Goal: Task Accomplishment & Management: Manage account settings

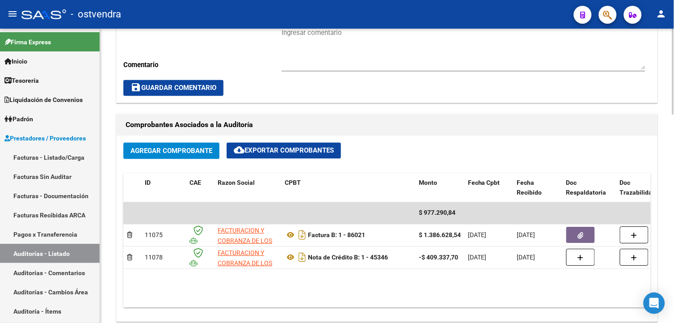
scroll to position [325, 0]
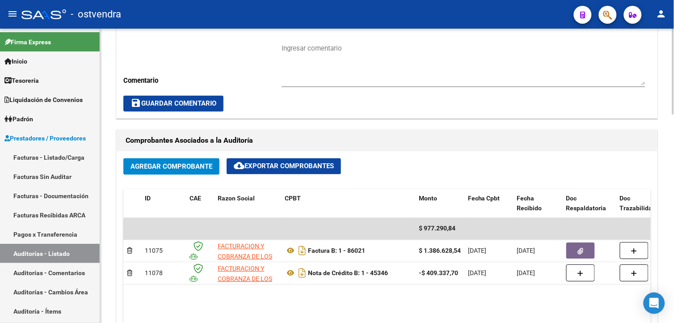
click at [674, 168] on html "menu - ostvendra person Firma Express Inicio Calendario SSS Instructivos Contac…" at bounding box center [337, 161] width 674 height 323
click at [656, 301] on icon "Open Intercom Messenger" at bounding box center [654, 303] width 10 height 12
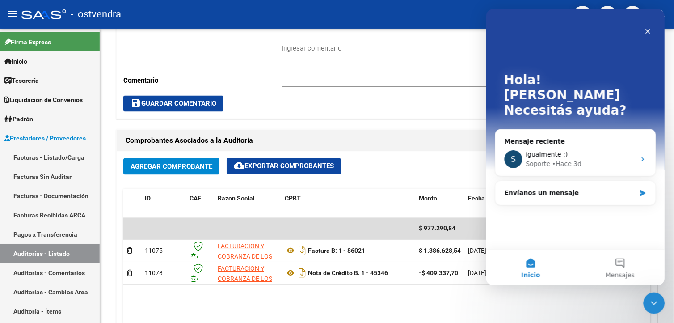
scroll to position [0, 0]
click at [449, 101] on div "save Guardar Comentario" at bounding box center [387, 104] width 528 height 16
click at [647, 32] on icon "Cerrar" at bounding box center [647, 30] width 7 height 7
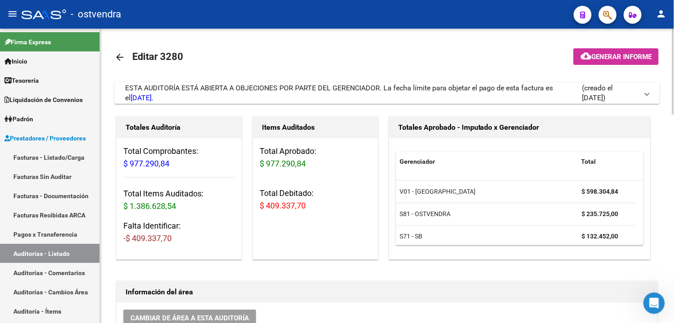
click at [674, 93] on div at bounding box center [673, 72] width 2 height 86
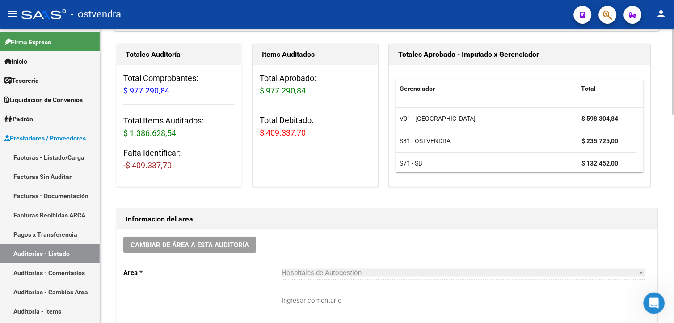
click at [674, 118] on html "menu - ostvendra person Firma Express Inicio Calendario SSS Instructivos Contac…" at bounding box center [337, 161] width 674 height 323
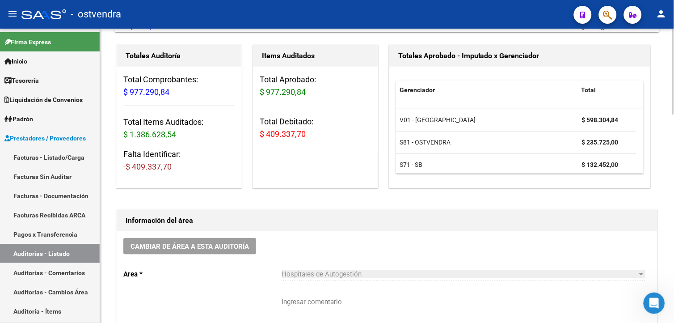
click at [655, 30] on mat-expansion-panel-header "ESTA AUDITORÍA ESTÁ ABIERTA A OBJECIONES POR PARTE DEL GERENCIADOR. La fecha lí…" at bounding box center [386, 21] width 545 height 21
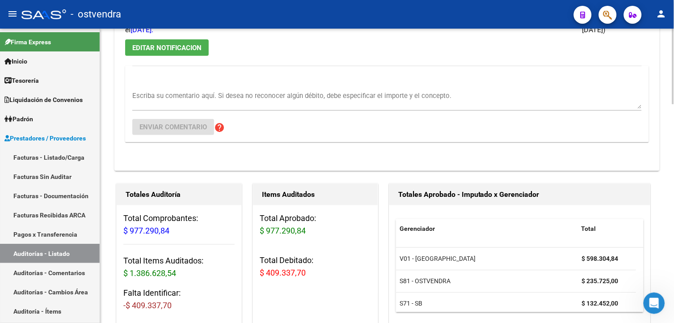
scroll to position [5, 0]
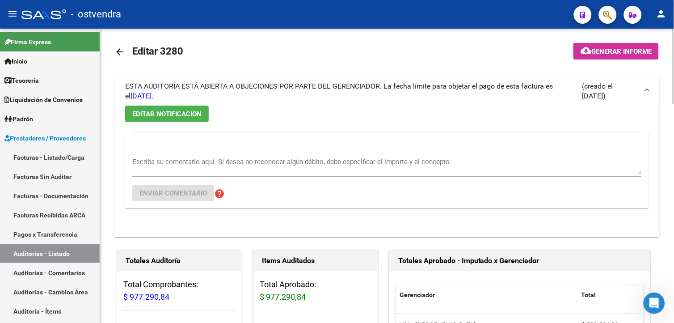
click at [674, 81] on html "menu - ostvendra person Firma Express Inicio Calendario SSS Instructivos Contac…" at bounding box center [337, 161] width 674 height 323
click at [642, 304] on div "Abrir Intercom Messenger" at bounding box center [653, 302] width 30 height 30
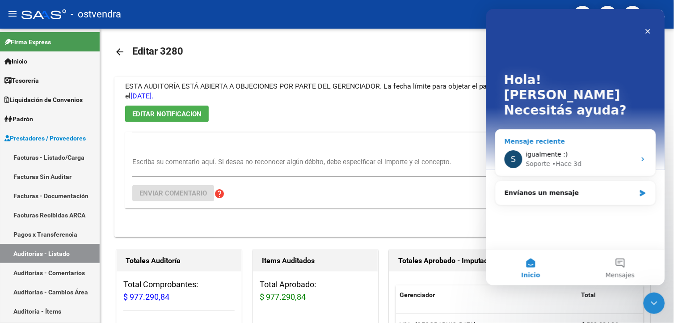
click at [566, 129] on div "Mensaje reciente S igualmente :) Soporte • Hace 3d" at bounding box center [575, 152] width 161 height 47
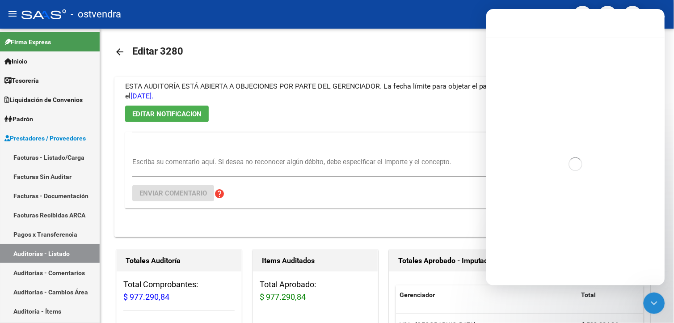
click at [573, 129] on div "Intercom Messenger" at bounding box center [575, 163] width 179 height 253
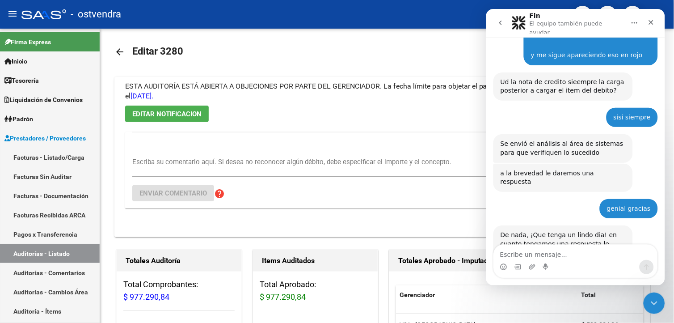
scroll to position [785, 0]
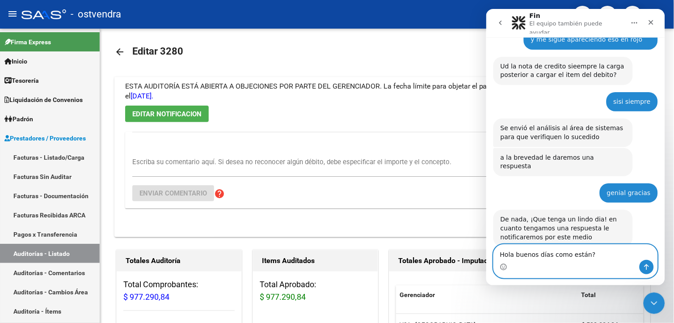
type textarea "Hola buenos días como están?"
click at [647, 267] on icon "Enviar un mensaje…" at bounding box center [646, 266] width 7 height 7
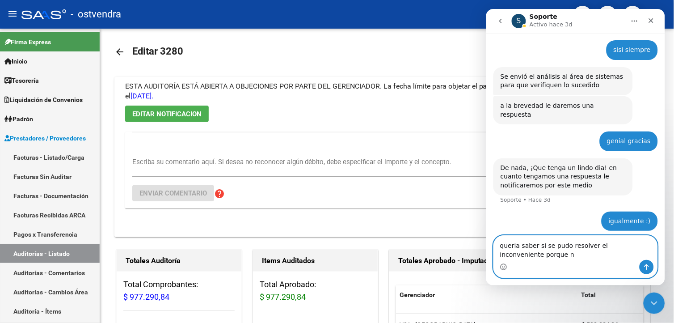
scroll to position [845, 0]
click at [587, 254] on textarea "quería saber si se pudo resolver el inconveniente porque me sigue sin dejar" at bounding box center [576, 247] width 164 height 24
type textarea "quería saber si se pudo resolver el inconveniente porque me sigue sin dejar"
click at [643, 268] on icon "Enviar un mensaje…" at bounding box center [646, 266] width 7 height 7
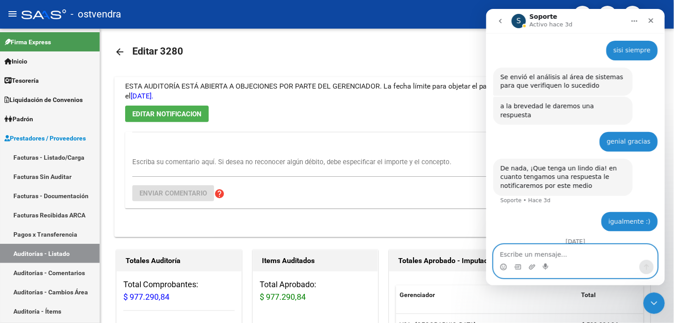
scroll to position [865, 0]
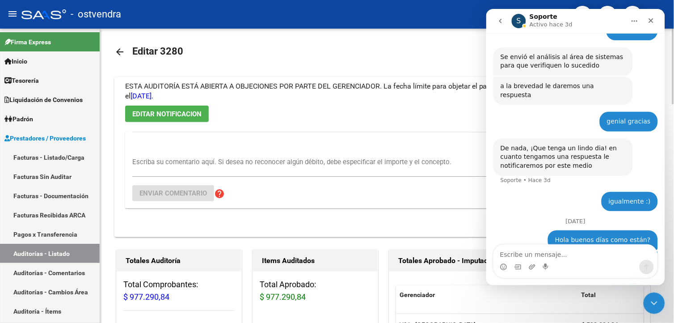
click at [421, 134] on div "Escriba su comentario aquí. Si desea no reconocer algún débito, debe especifica…" at bounding box center [387, 170] width 510 height 76
click at [72, 152] on link "Facturas - Listado/Carga" at bounding box center [50, 157] width 100 height 19
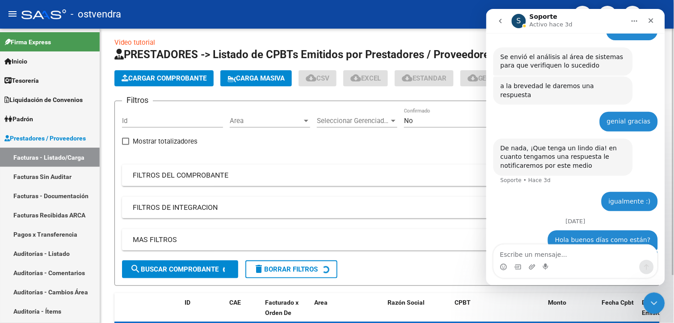
click at [198, 87] on app-list-header "PRESTADORES -> Listado de CPBTs Emitidos por Prestadores / Proveedores (alt+q) …" at bounding box center [386, 166] width 545 height 238
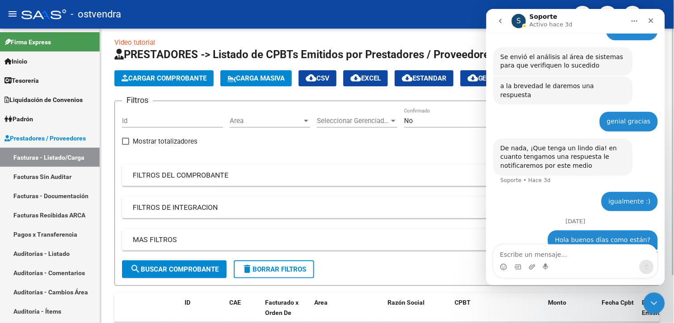
click at [198, 85] on button "Cargar Comprobante" at bounding box center [163, 78] width 99 height 16
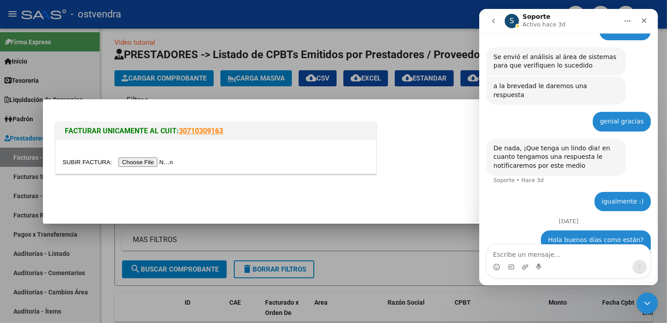
click at [194, 87] on div at bounding box center [333, 161] width 667 height 323
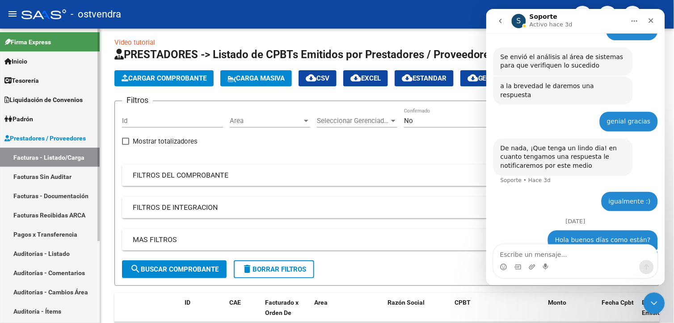
click at [73, 252] on link "Auditorías - Listado" at bounding box center [50, 253] width 100 height 19
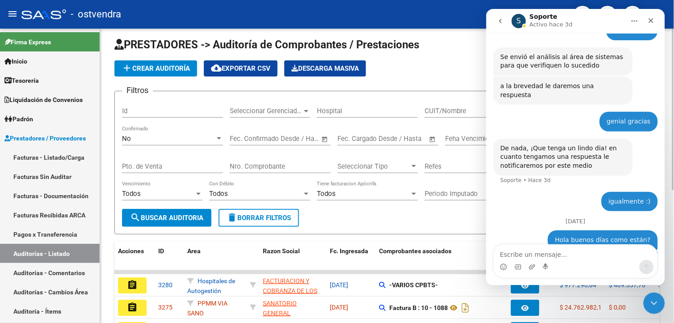
click at [256, 168] on input "Nro. Comprobante" at bounding box center [280, 166] width 101 height 8
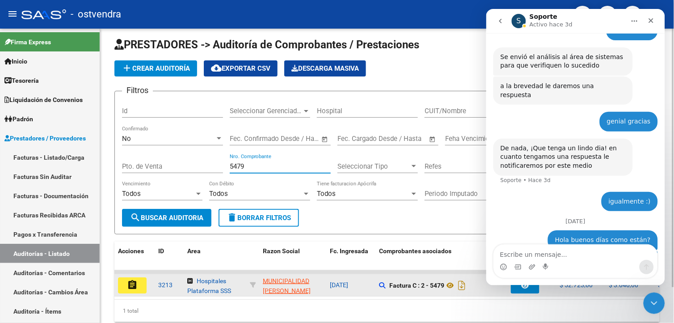
type input "5479"
click at [140, 289] on button "assignment" at bounding box center [132, 285] width 29 height 16
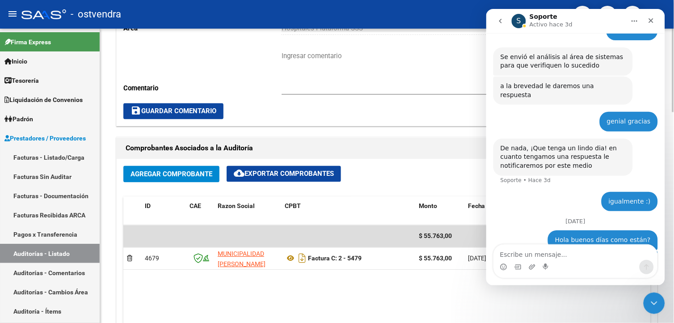
scroll to position [408, 0]
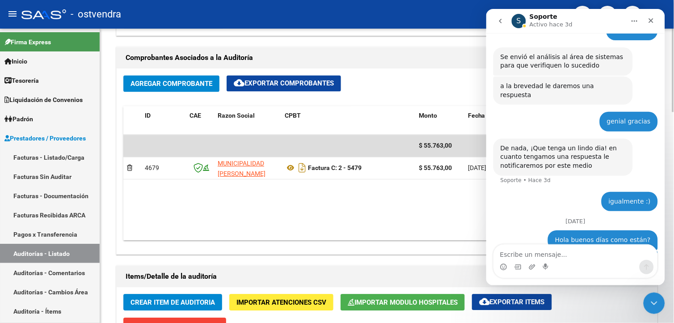
click at [670, 201] on div "arrow_back Editar 3213 cloud_download Generar informe ESTA AUDITORÍA ESTÁ ABIER…" at bounding box center [388, 136] width 576 height 1031
click at [213, 87] on button "Agregar Comprobante" at bounding box center [171, 84] width 96 height 17
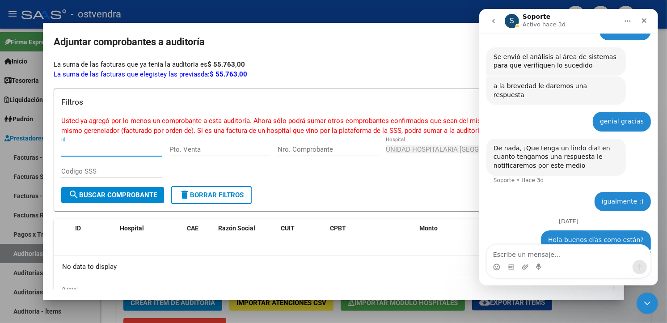
click at [276, 14] on div at bounding box center [333, 161] width 667 height 323
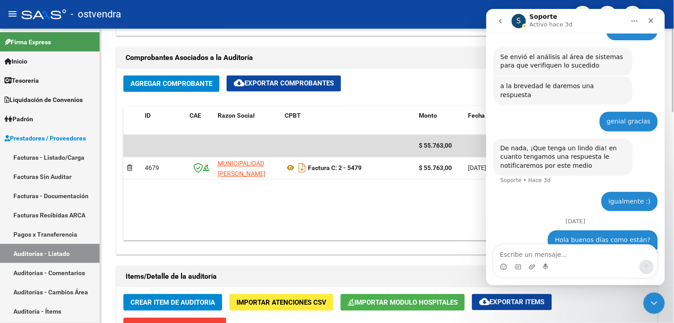
click at [212, 82] on span "Agregar Comprobante" at bounding box center [172, 84] width 82 height 8
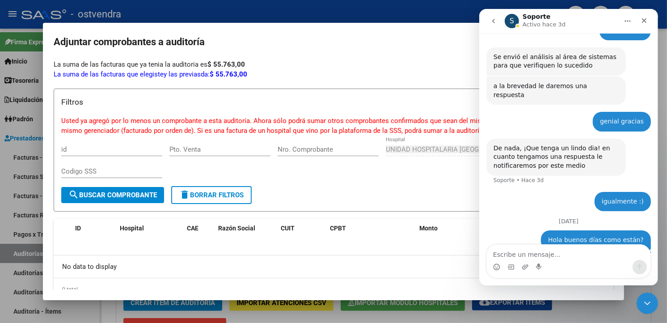
click at [236, 20] on div at bounding box center [333, 161] width 667 height 323
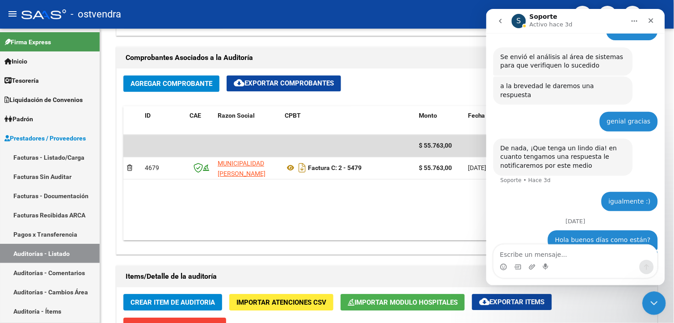
click at [654, 302] on icon "Cerrar Intercom Messenger" at bounding box center [653, 302] width 6 height 4
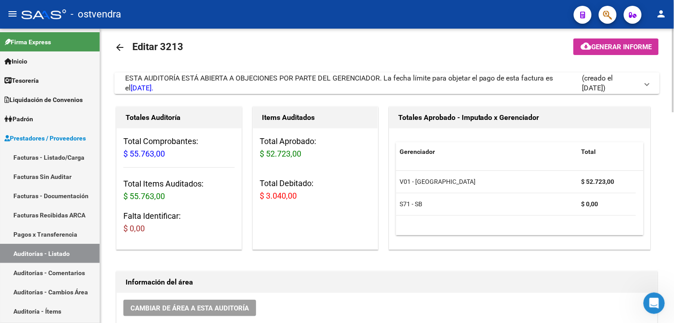
scroll to position [0, 0]
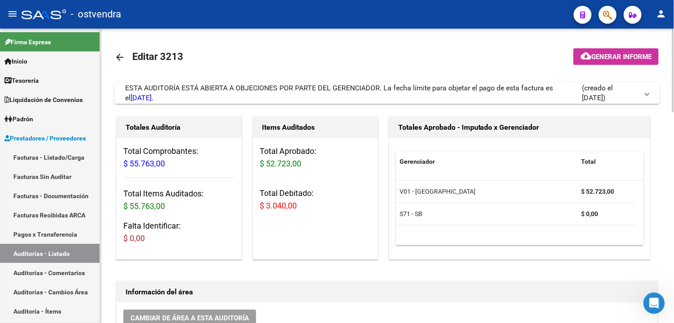
click at [303, 91] on span "ESTA AUDITORÍA ESTÁ ABIERTA A OBJECIONES POR PARTE DEL GERENCIADOR. La fecha lí…" at bounding box center [339, 93] width 428 height 18
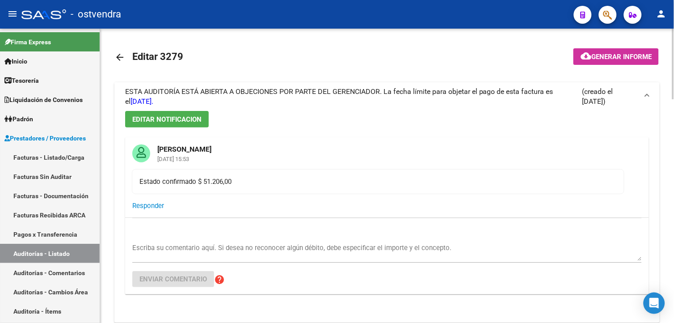
click at [303, 92] on span "ESTA AUDITORÍA ESTÁ ABIERTA A OBJECIONES POR PARTE DEL GERENCIADOR. La fecha lí…" at bounding box center [339, 96] width 428 height 18
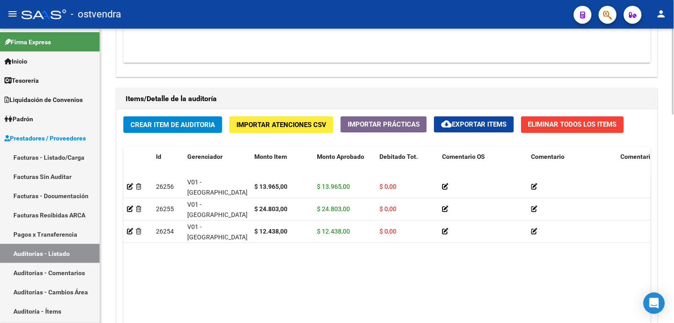
scroll to position [714, 0]
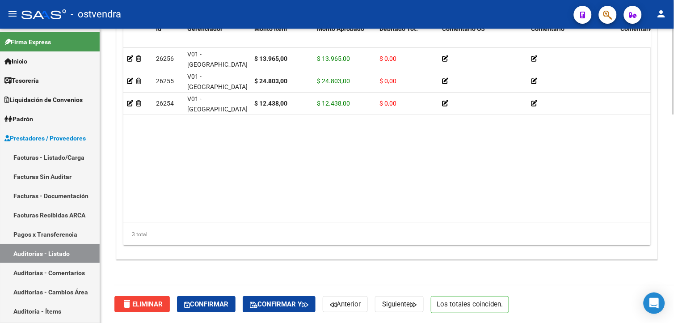
click at [674, 311] on html "menu - ostvendra person Firma Express Inicio Calendario SSS Instructivos Contac…" at bounding box center [337, 161] width 674 height 323
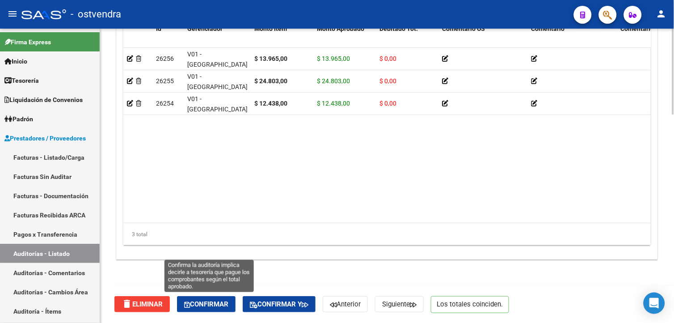
click at [215, 305] on span "Confirmar" at bounding box center [206, 304] width 44 height 8
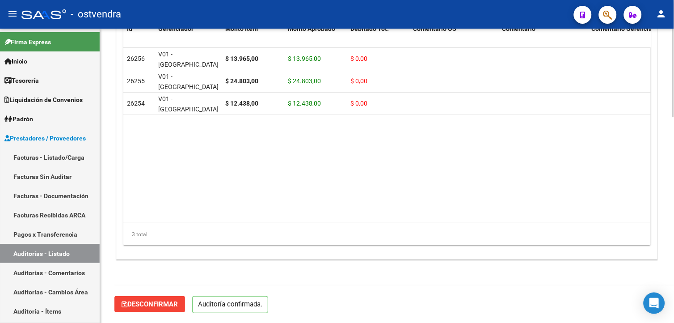
scroll to position [683, 0]
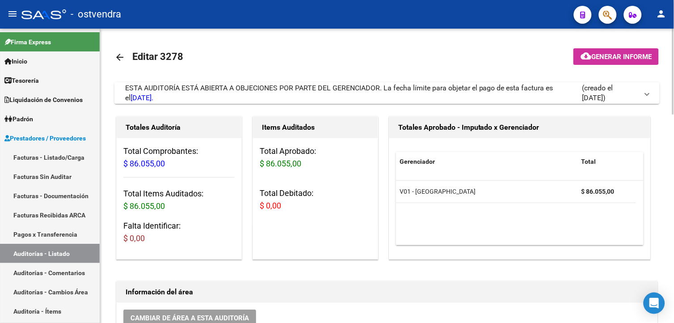
click at [262, 104] on mat-expansion-panel-header "ESTA AUDITORÍA ESTÁ ABIERTA A OBJECIONES POR PARTE DEL GERENCIADOR. La fecha lí…" at bounding box center [386, 92] width 545 height 21
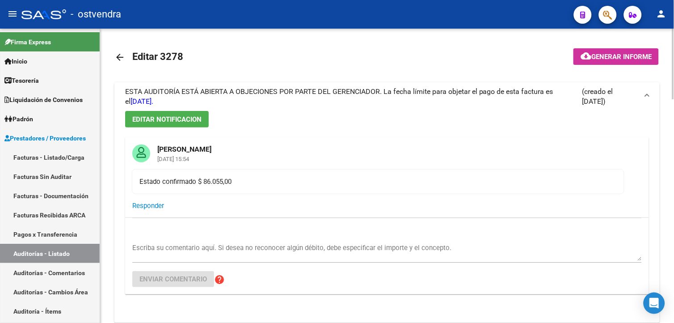
click at [262, 104] on div "ESTA AUDITORÍA ESTÁ ABIERTA A OBJECIONES POR PARTE DEL GERENCIADOR. La fecha lí…" at bounding box center [353, 97] width 457 height 20
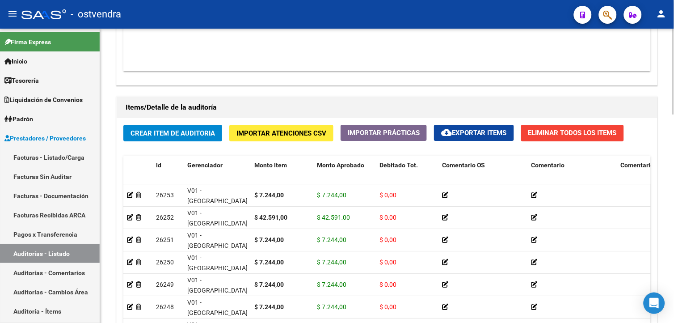
scroll to position [714, 0]
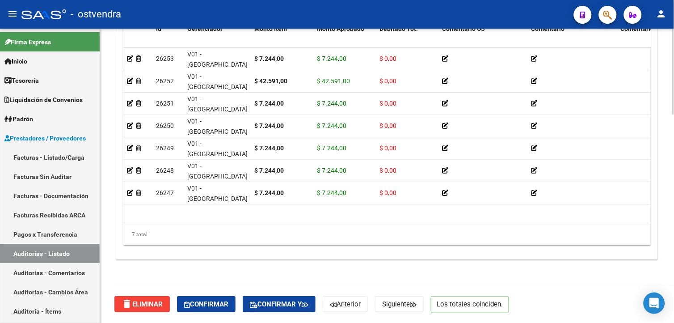
click at [674, 262] on html "menu - ostvendra person Firma Express Inicio Calendario SSS Instructivos Contac…" at bounding box center [337, 161] width 674 height 323
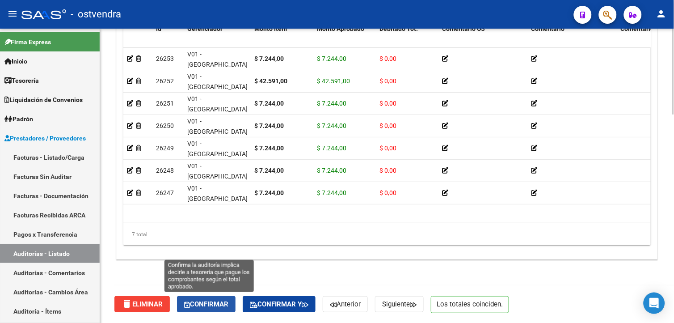
click at [225, 300] on button "Confirmar" at bounding box center [206, 304] width 59 height 16
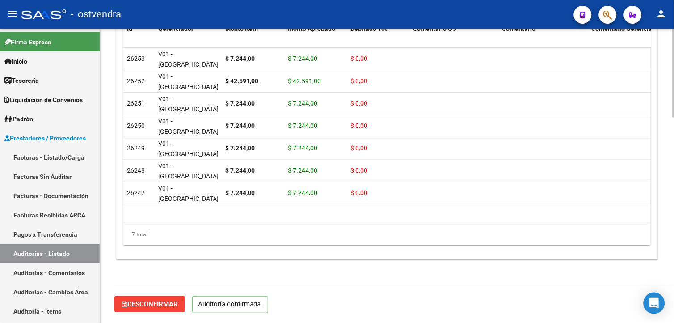
scroll to position [683, 0]
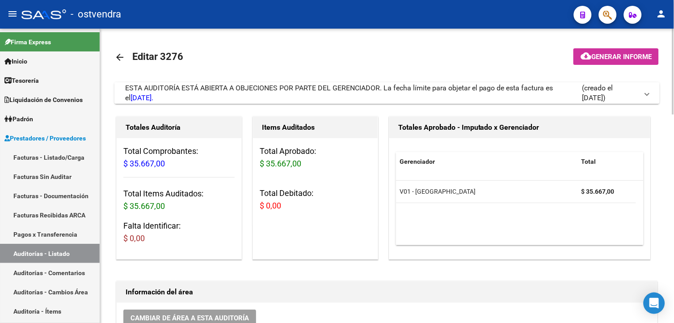
click at [253, 97] on div "ESTA AUDITORÍA ESTÁ ABIERTA A OBJECIONES POR PARTE DEL GERENCIADOR. La fecha lí…" at bounding box center [353, 93] width 457 height 20
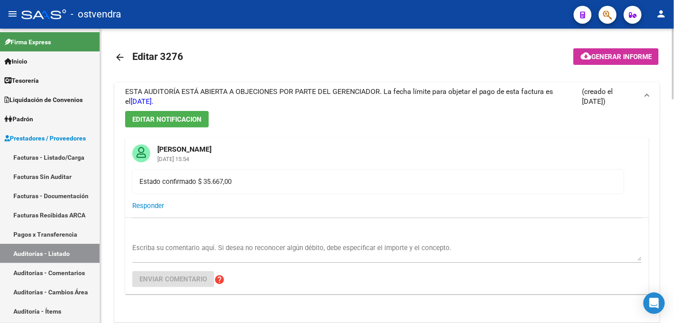
click at [253, 97] on div "ESTA AUDITORÍA ESTÁ ABIERTA A OBJECIONES POR PARTE DEL GERENCIADOR. La fecha lí…" at bounding box center [353, 97] width 457 height 20
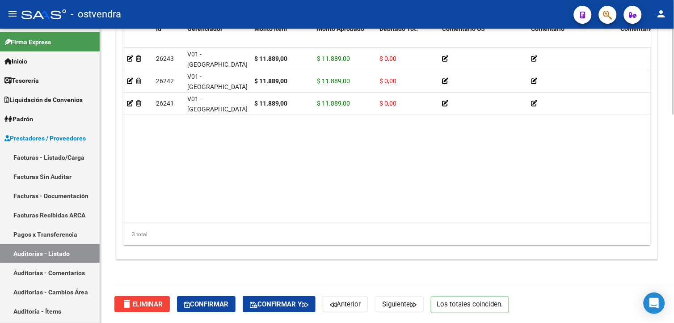
click at [674, 309] on html "menu - ostvendra person Firma Express Inicio Calendario SSS Instructivos Contac…" at bounding box center [337, 161] width 674 height 323
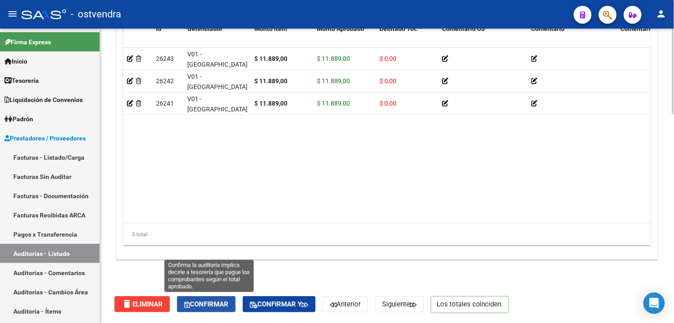
drag, startPoint x: 223, startPoint y: 302, endPoint x: 225, endPoint y: 291, distance: 10.5
click at [224, 302] on span "Confirmar" at bounding box center [206, 304] width 44 height 8
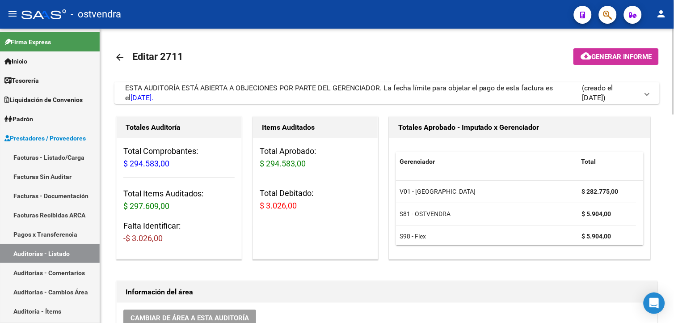
click at [269, 84] on span "ESTA AUDITORÍA ESTÁ ABIERTA A OBJECIONES POR PARTE DEL GERENCIADOR. La fecha lí…" at bounding box center [339, 93] width 428 height 18
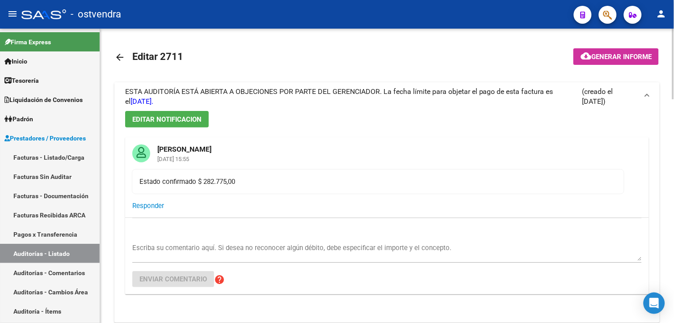
click at [269, 84] on mat-expansion-panel-header "ESTA AUDITORÍA ESTÁ ABIERTA A OBJECIONES POR PARTE DEL GERENCIADOR. La fecha lí…" at bounding box center [386, 96] width 545 height 29
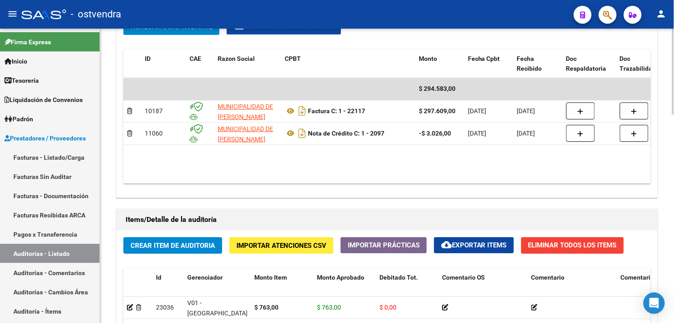
scroll to position [714, 0]
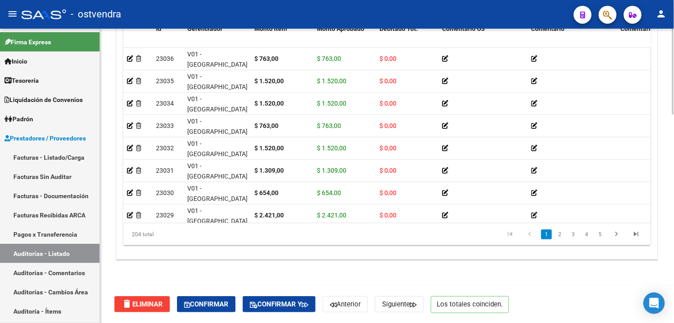
click at [674, 303] on html "menu - ostvendra person Firma Express Inicio Calendario SSS Instructivos Contac…" at bounding box center [337, 161] width 674 height 323
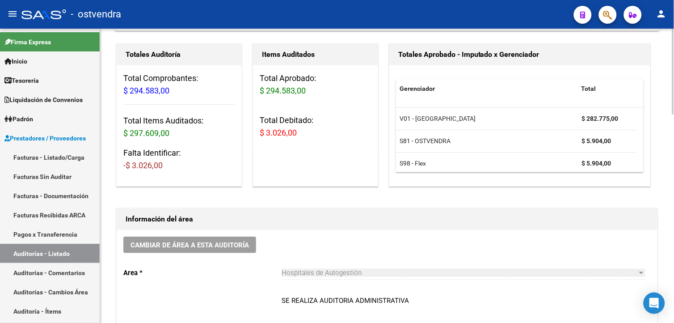
scroll to position [15, 0]
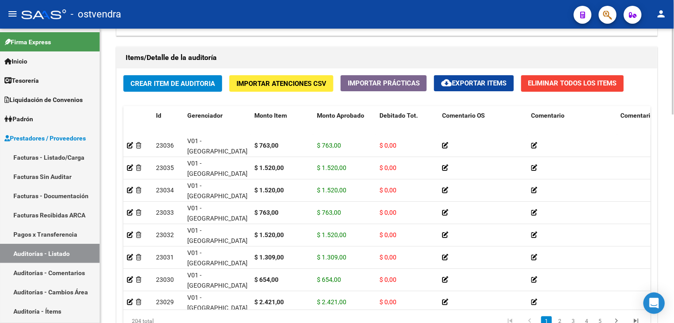
scroll to position [414, 0]
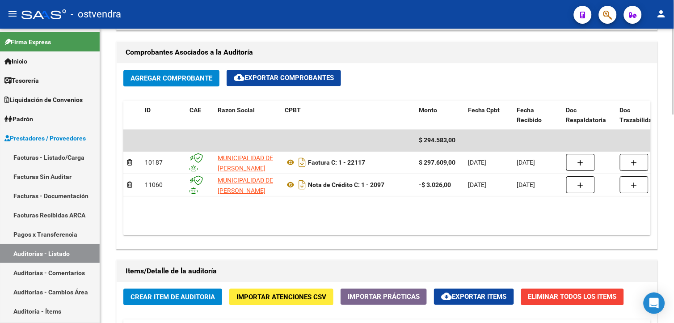
click at [674, 220] on html "menu - ostvendra person Firma Express Inicio Calendario SSS Instructivos Contac…" at bounding box center [337, 161] width 674 height 323
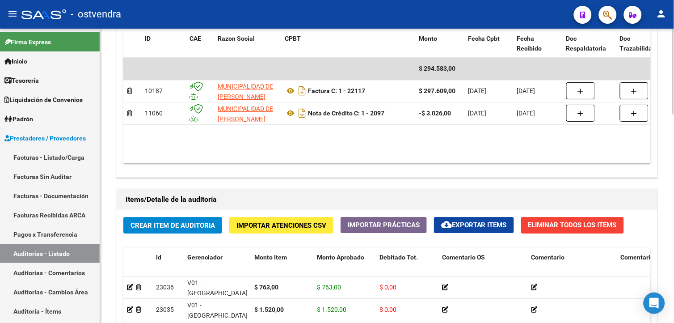
scroll to position [511, 0]
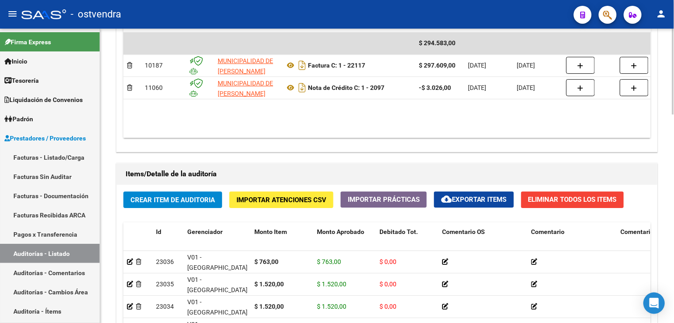
click at [674, 188] on html "menu - ostvendra person Firma Express Inicio Calendario SSS Instructivos Contac…" at bounding box center [337, 161] width 674 height 323
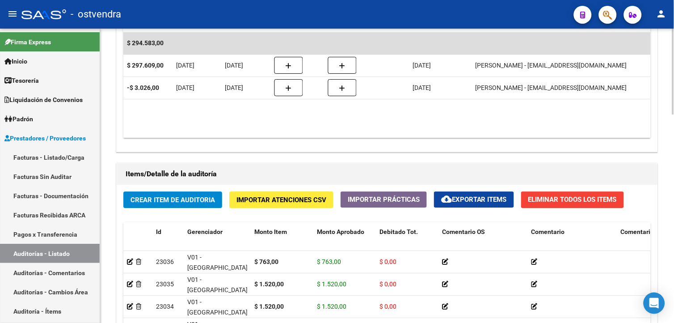
scroll to position [0, 0]
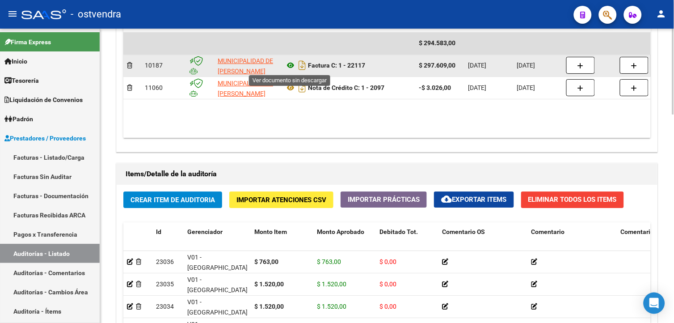
click at [291, 68] on icon at bounding box center [291, 65] width 12 height 11
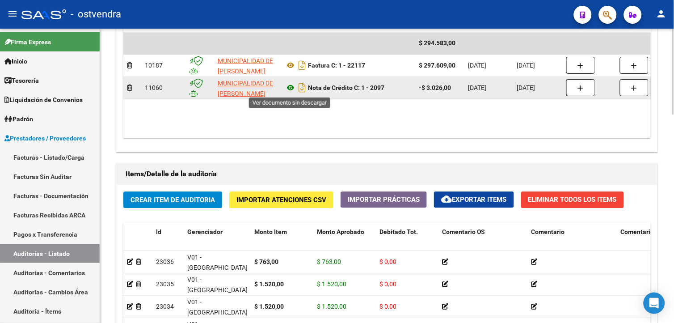
click at [289, 87] on icon at bounding box center [291, 87] width 12 height 11
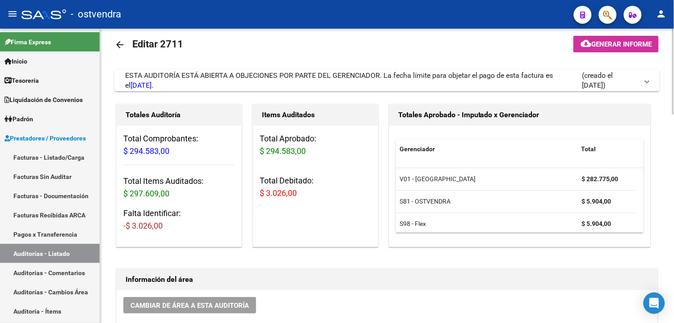
scroll to position [3, 0]
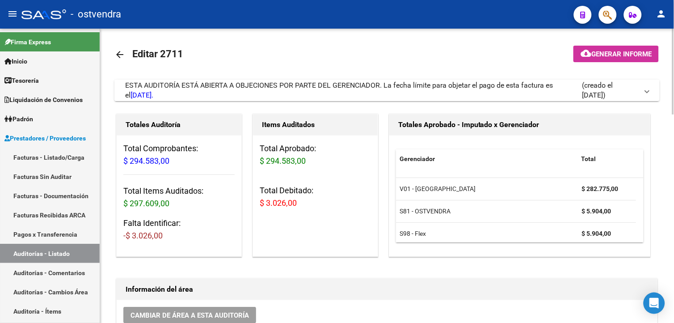
click at [592, 85] on span "(creado el [DATE])" at bounding box center [610, 90] width 56 height 20
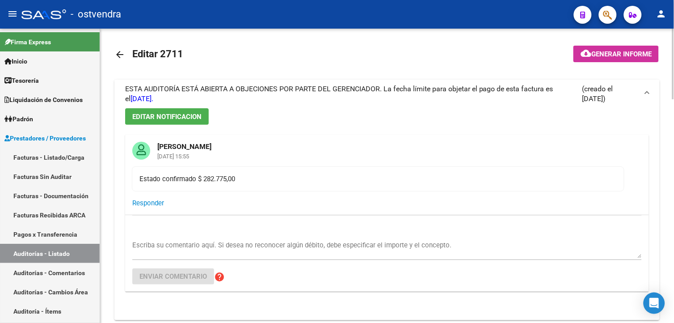
click at [592, 86] on span "(creado el [DATE])" at bounding box center [610, 94] width 56 height 20
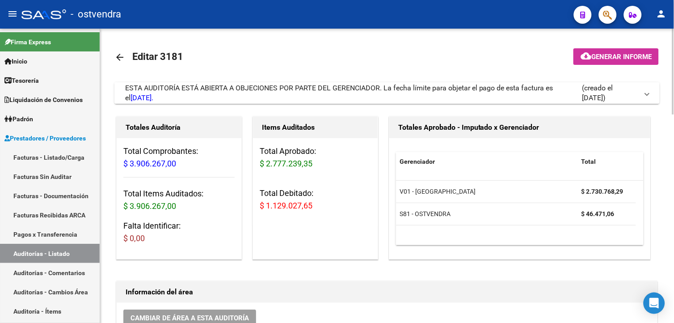
click at [284, 86] on span "ESTA AUDITORÍA ESTÁ ABIERTA A OBJECIONES POR PARTE DEL GERENCIADOR. La fecha lí…" at bounding box center [339, 93] width 428 height 18
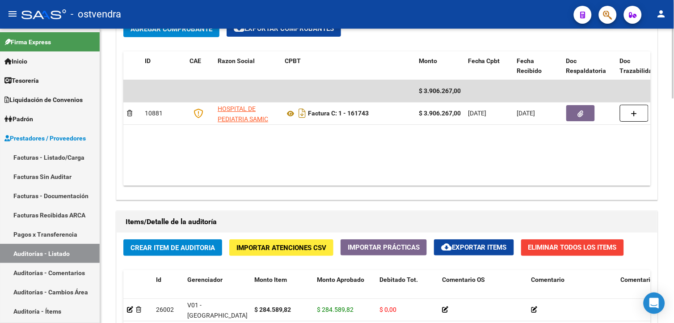
scroll to position [706, 0]
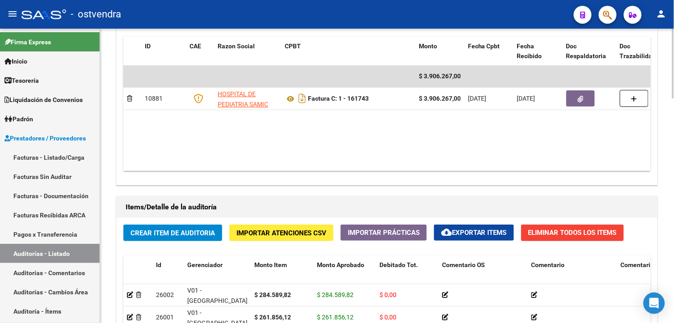
click at [674, 226] on html "menu - ostvendra person Firma Express Inicio Calendario SSS Instructivos Contac…" at bounding box center [337, 161] width 674 height 323
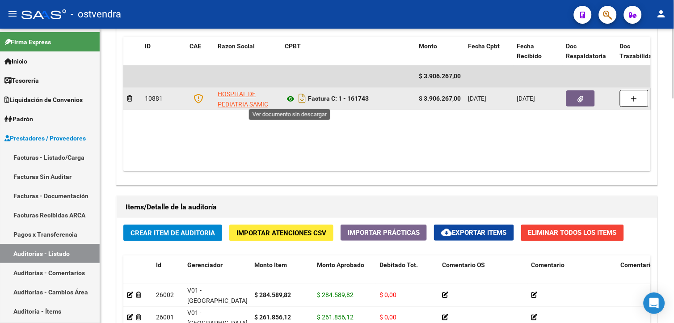
click at [290, 97] on icon at bounding box center [291, 98] width 12 height 11
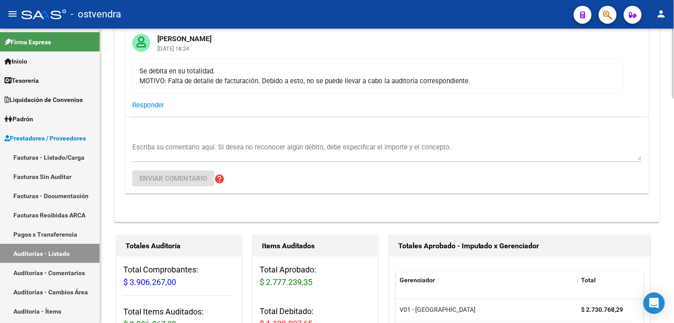
scroll to position [108, 0]
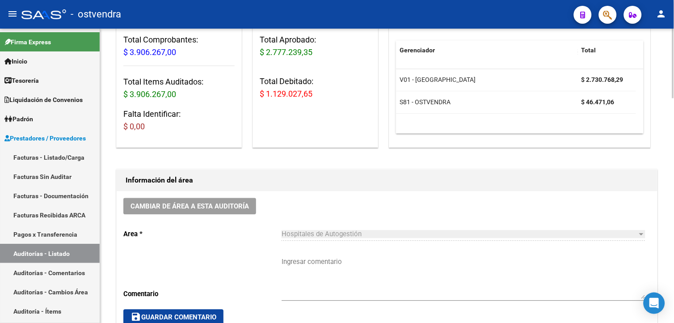
click at [674, 171] on html "menu - ostvendra person Firma Express Inicio Calendario SSS Instructivos Contac…" at bounding box center [337, 161] width 674 height 323
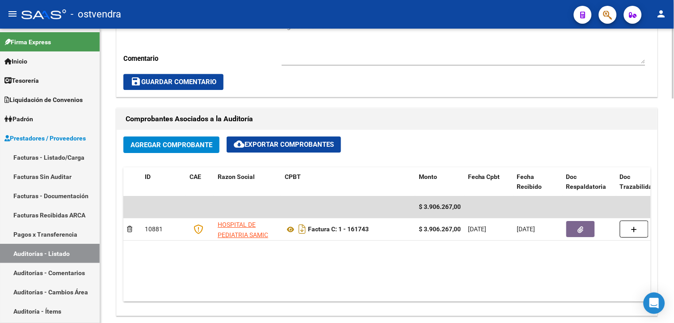
scroll to position [679, 0]
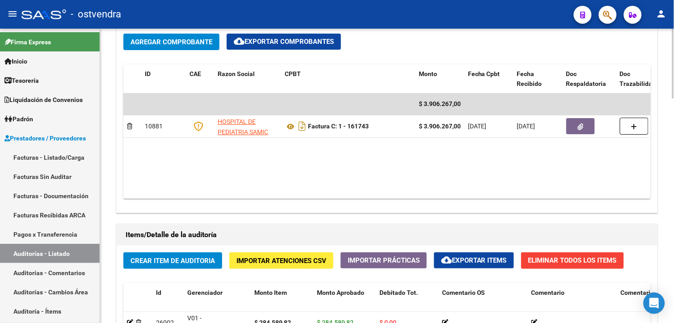
click at [674, 248] on html "menu - ostvendra person Firma Express Inicio Calendario SSS Instructivos Contac…" at bounding box center [337, 161] width 674 height 323
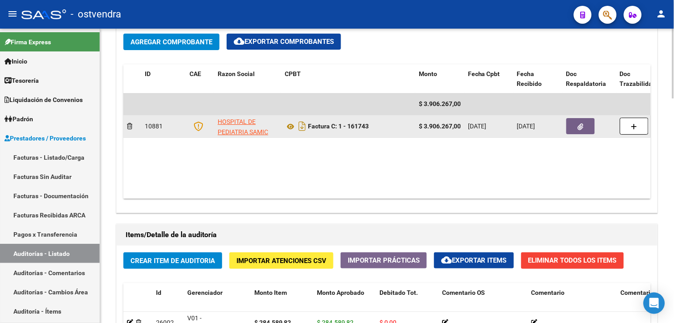
click at [578, 130] on icon "button" at bounding box center [581, 126] width 6 height 7
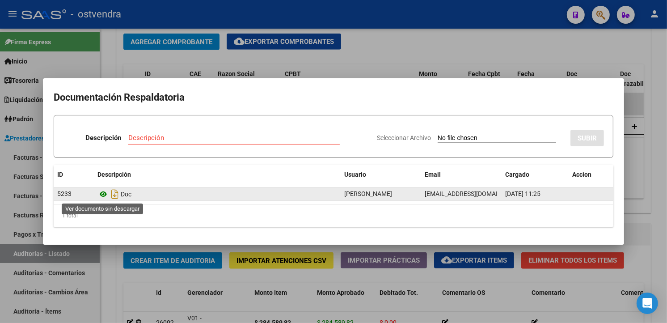
click at [104, 192] on icon at bounding box center [103, 194] width 12 height 11
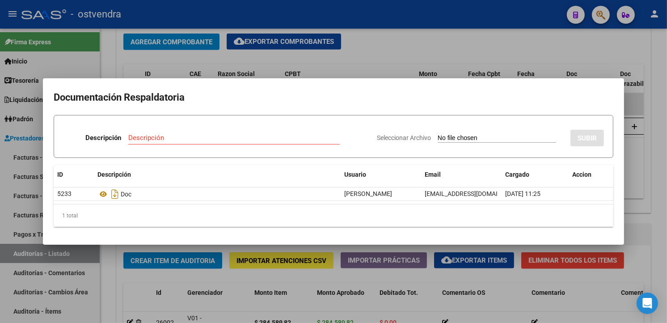
click at [399, 63] on div at bounding box center [333, 161] width 667 height 323
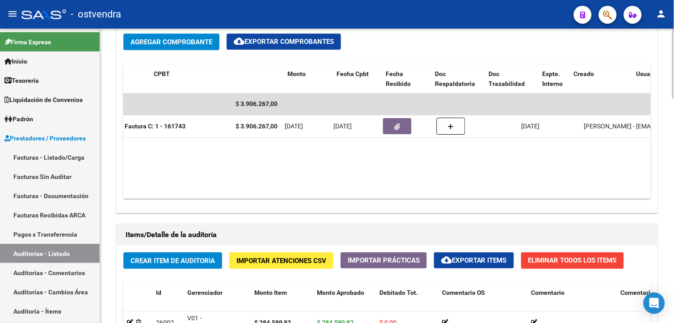
scroll to position [0, 190]
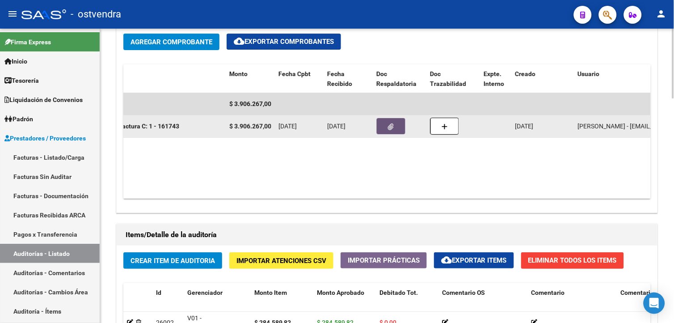
click at [381, 130] on button "button" at bounding box center [391, 126] width 29 height 16
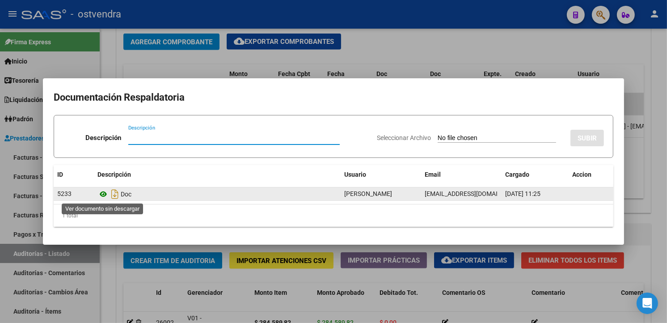
click at [106, 194] on icon at bounding box center [103, 194] width 12 height 11
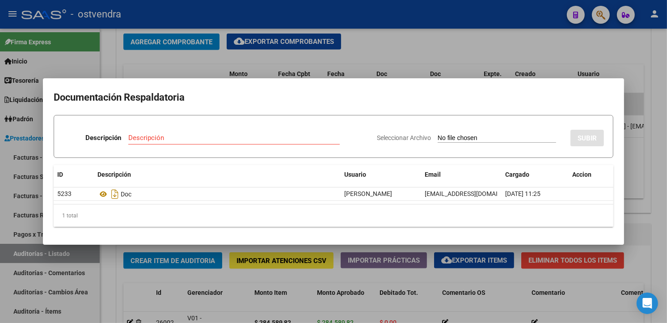
click at [298, 69] on div at bounding box center [333, 161] width 667 height 323
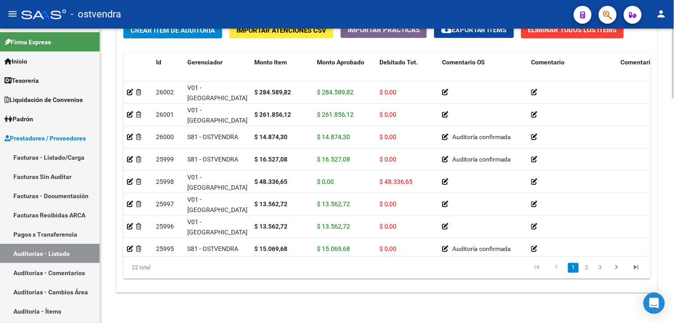
scroll to position [944, 0]
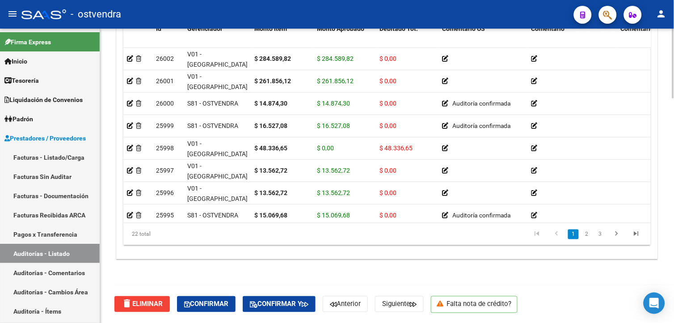
click at [674, 307] on html "menu - ostvendra person Firma Express Inicio Calendario SSS Instructivos Contac…" at bounding box center [337, 161] width 674 height 323
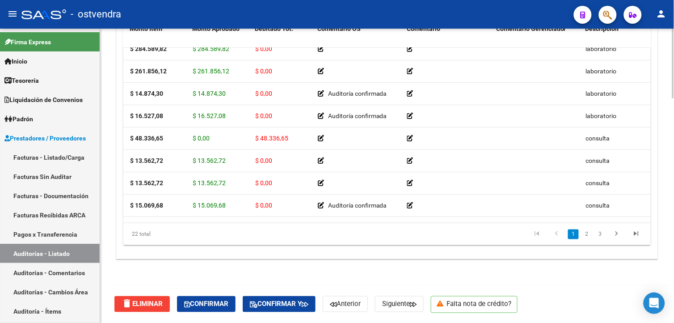
scroll to position [0, 124]
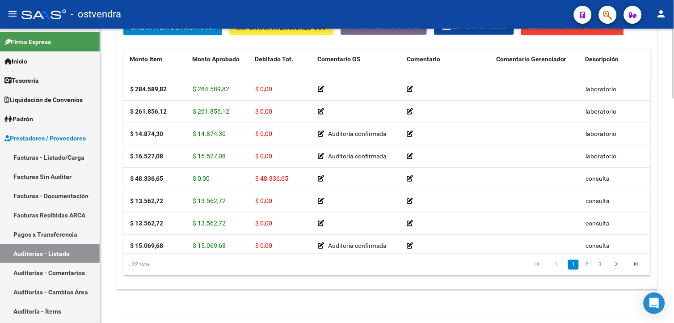
scroll to position [944, 0]
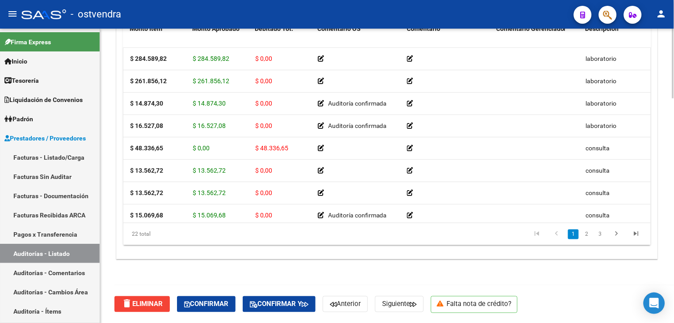
click at [674, 320] on html "menu - ostvendra person Firma Express Inicio Calendario SSS Instructivos Contac…" at bounding box center [337, 161] width 674 height 323
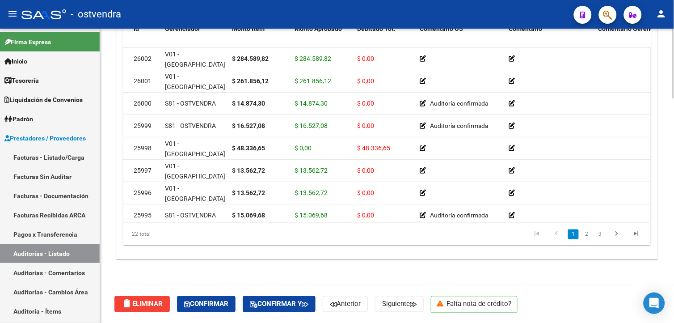
click at [674, 322] on html "menu - ostvendra person Firma Express Inicio Calendario SSS Instructivos Contac…" at bounding box center [337, 161] width 674 height 323
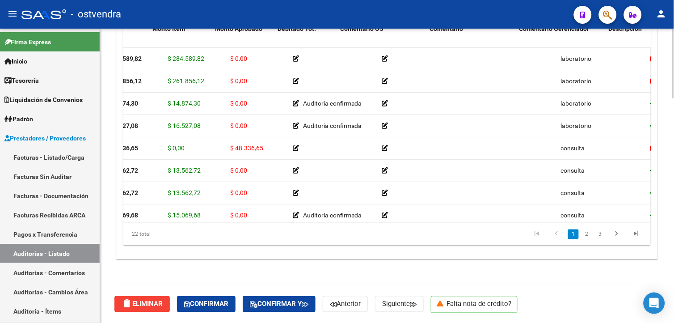
scroll to position [0, 0]
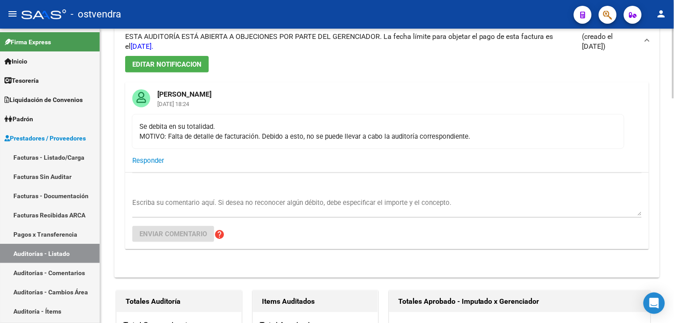
scroll to position [9, 0]
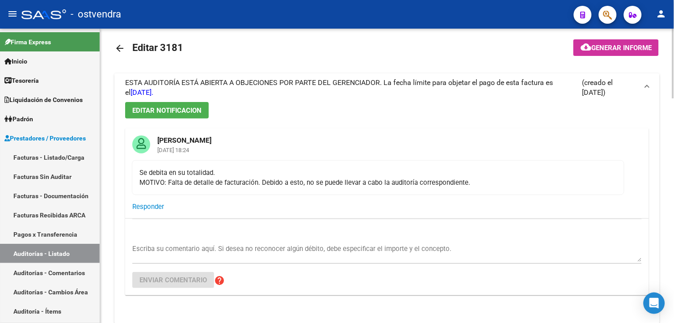
click at [674, 91] on html "menu - ostvendra person Firma Express Inicio Calendario SSS Instructivos Contac…" at bounding box center [337, 161] width 674 height 323
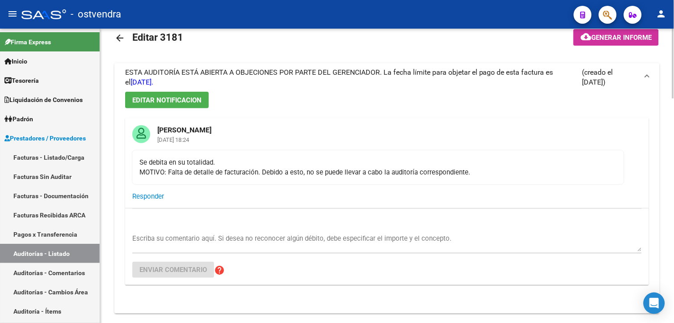
scroll to position [17, 0]
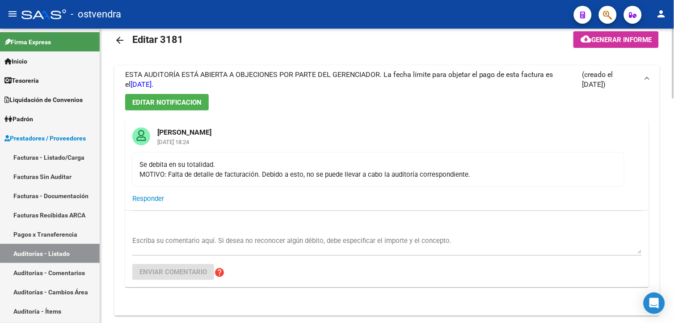
click at [674, 82] on html "menu - ostvendra person Firma Express Inicio Calendario SSS Instructivos Contac…" at bounding box center [337, 161] width 674 height 323
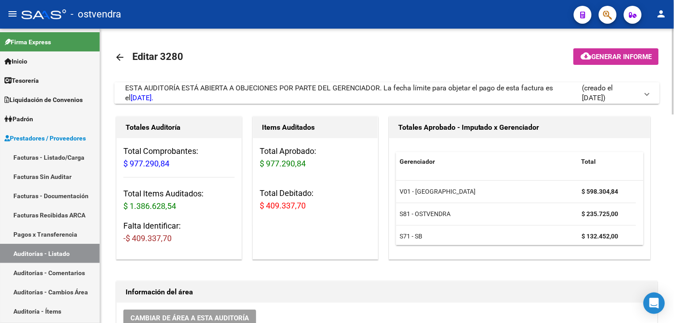
click at [309, 101] on div "ESTA AUDITORÍA ESTÁ ABIERTA A OBJECIONES POR PARTE DEL GERENCIADOR. La fecha lí…" at bounding box center [353, 93] width 457 height 20
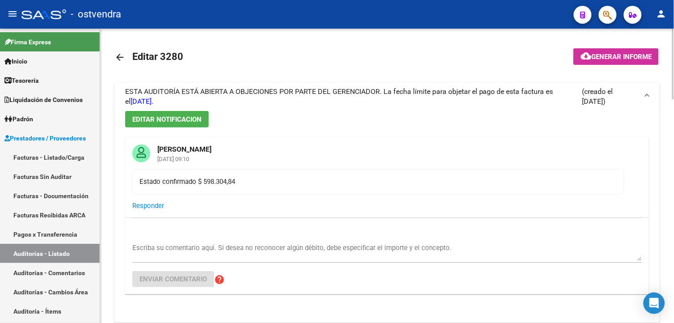
click at [308, 101] on div "ESTA AUDITORÍA ESTÁ ABIERTA A OBJECIONES POR PARTE DEL GERENCIADOR. La fecha lí…" at bounding box center [353, 97] width 457 height 20
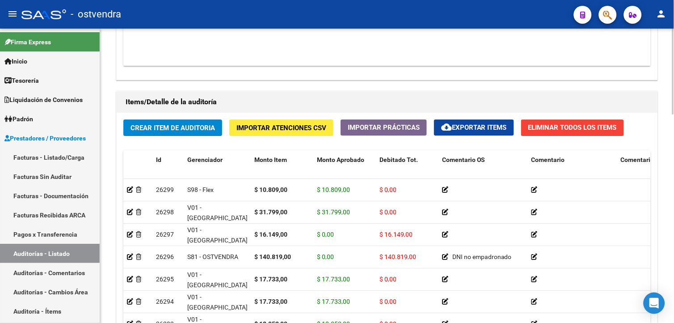
scroll to position [714, 0]
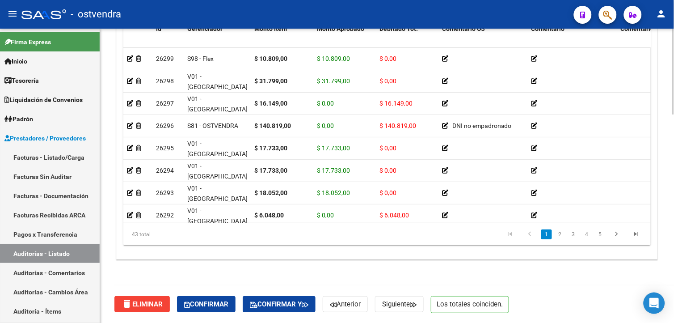
click at [674, 322] on html "menu - ostvendra person Firma Express Inicio Calendario SSS Instructivos Contac…" at bounding box center [337, 161] width 674 height 323
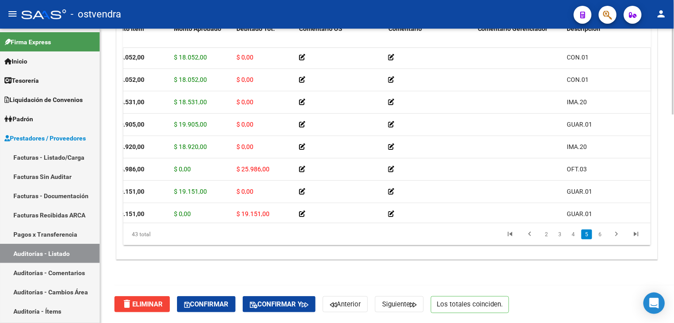
scroll to position [796, 143]
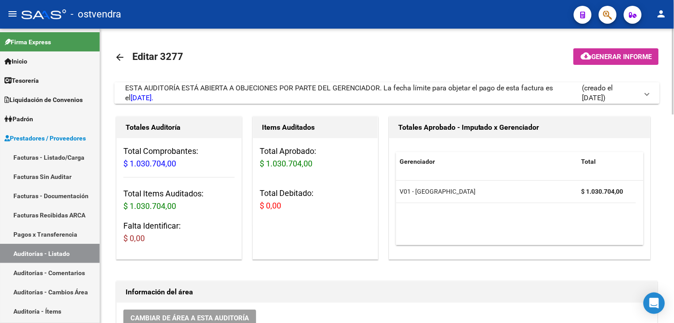
click at [430, 89] on span "ESTA AUDITORÍA ESTÁ ABIERTA A OBJECIONES POR PARTE DEL GERENCIADOR. La fecha lí…" at bounding box center [339, 93] width 428 height 18
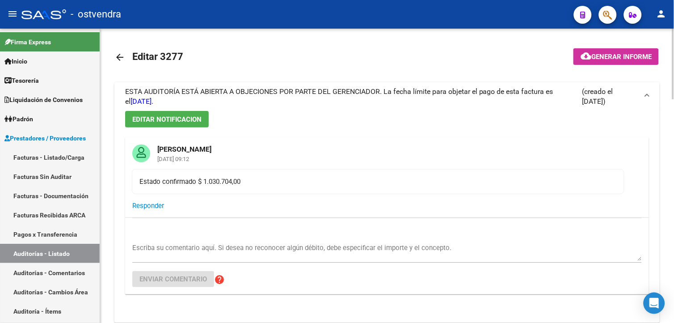
click at [430, 89] on span "ESTA AUDITORÍA ESTÁ ABIERTA A OBJECIONES POR PARTE DEL GERENCIADOR. La fecha lí…" at bounding box center [339, 96] width 428 height 18
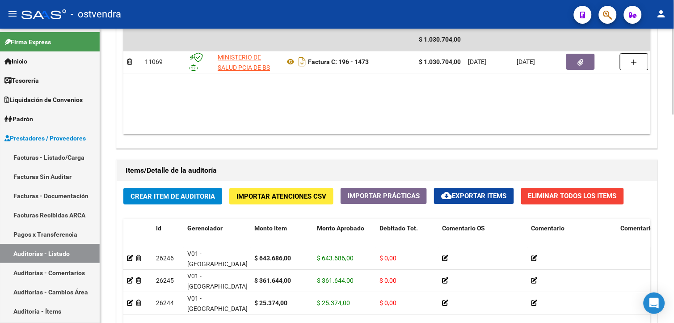
scroll to position [714, 0]
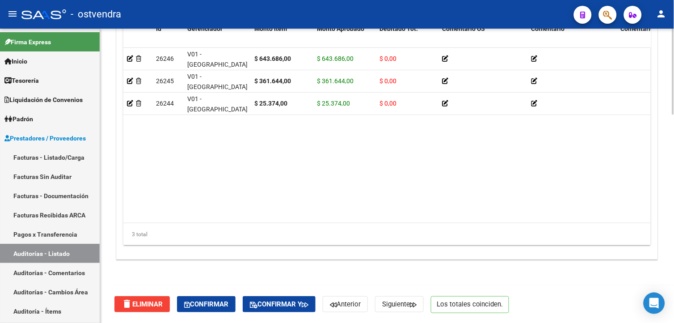
click at [674, 318] on html "menu - ostvendra person Firma Express Inicio Calendario SSS Instructivos Contac…" at bounding box center [337, 161] width 674 height 323
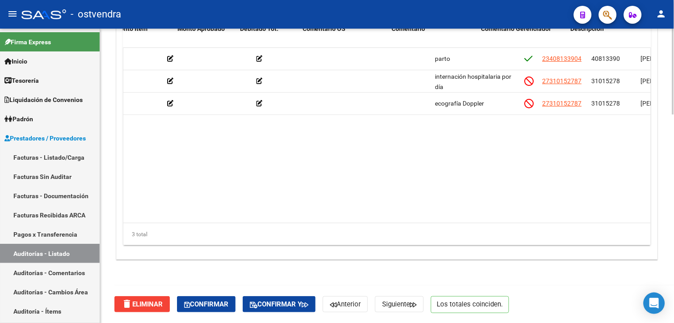
scroll to position [0, 108]
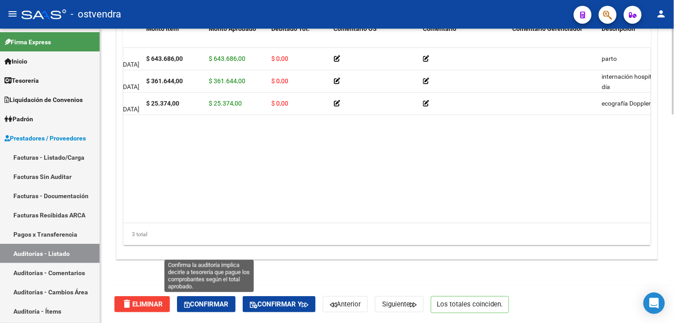
drag, startPoint x: 208, startPoint y: 298, endPoint x: 216, endPoint y: 287, distance: 13.7
click at [208, 297] on button "Confirmar" at bounding box center [206, 304] width 59 height 16
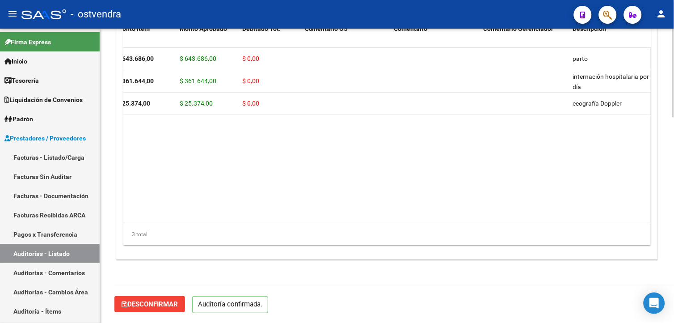
scroll to position [683, 0]
